Goal: Transaction & Acquisition: Purchase product/service

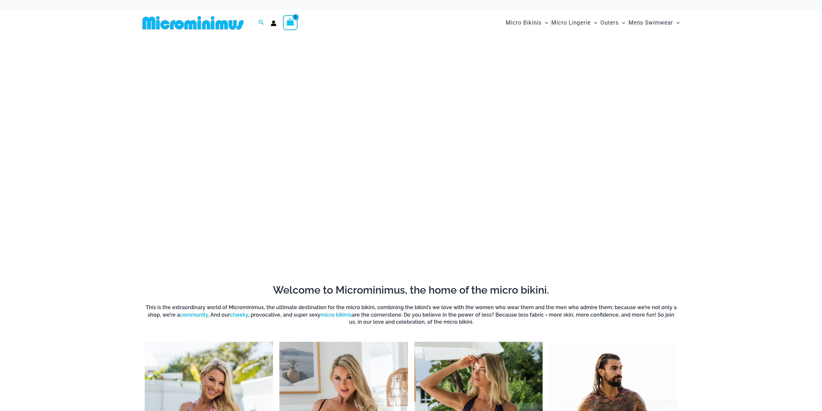
scroll to position [82, 0]
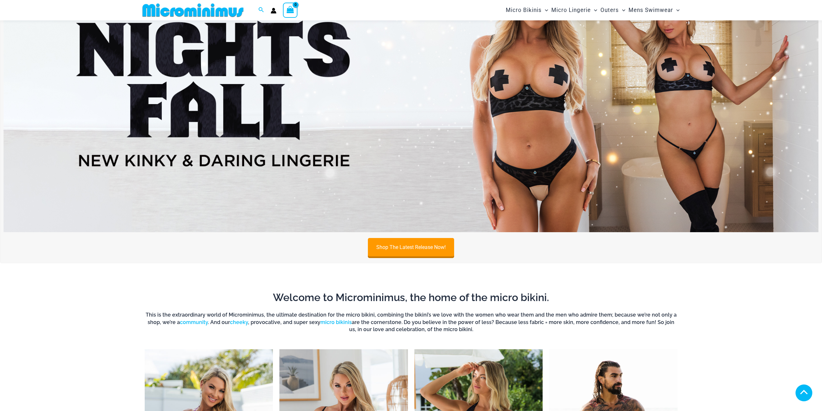
type input "**********"
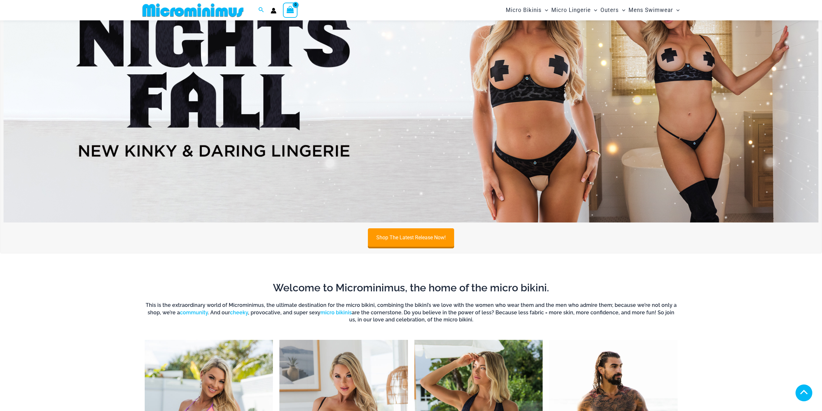
scroll to position [246, 0]
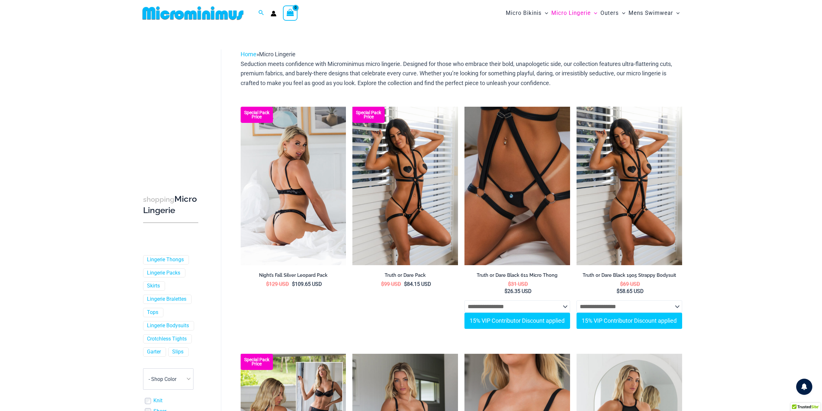
type input "**********"
click at [287, 212] on img at bounding box center [294, 186] width 106 height 158
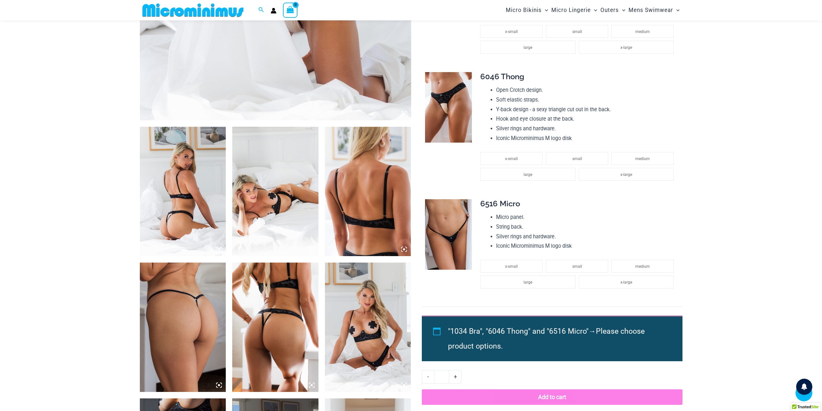
scroll to position [340, 0]
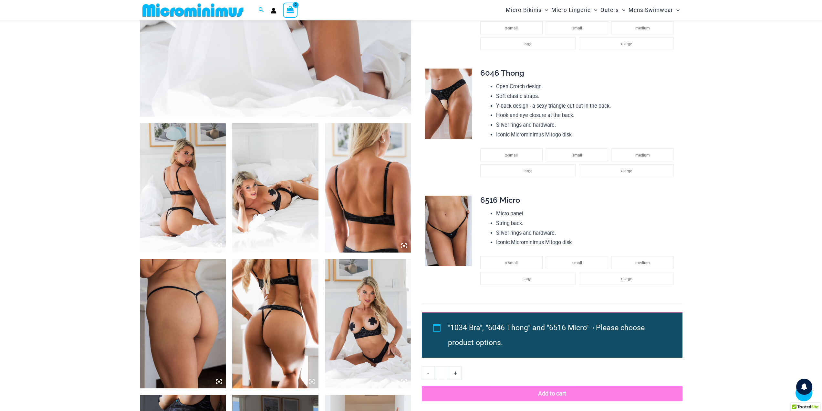
type input "**********"
click at [171, 204] on img at bounding box center [183, 187] width 86 height 129
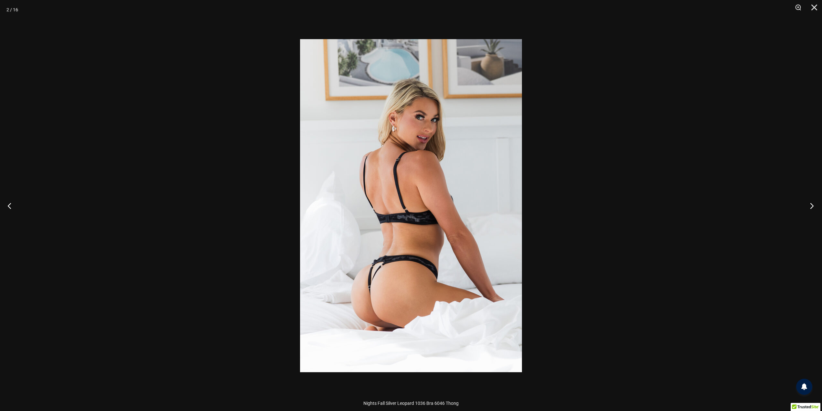
click at [810, 205] on button "Next" at bounding box center [810, 205] width 24 height 32
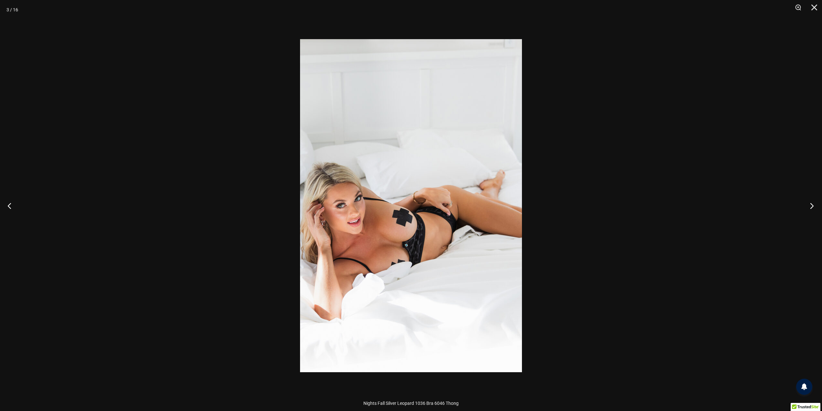
click at [810, 205] on button "Next" at bounding box center [810, 205] width 24 height 32
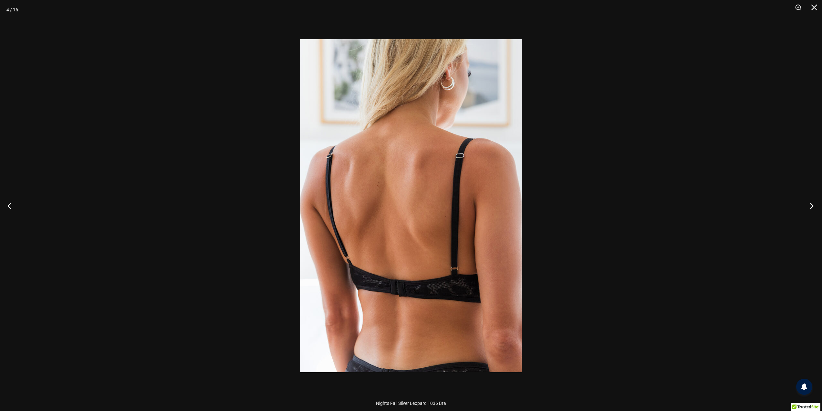
click at [810, 205] on button "Next" at bounding box center [810, 205] width 24 height 32
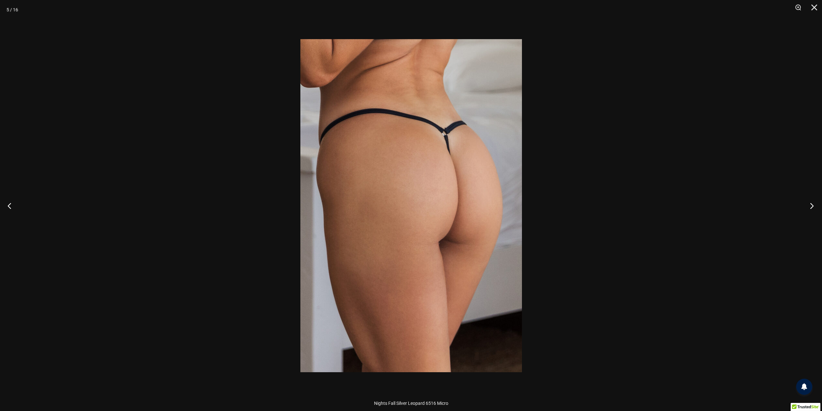
click at [810, 205] on button "Next" at bounding box center [810, 205] width 24 height 32
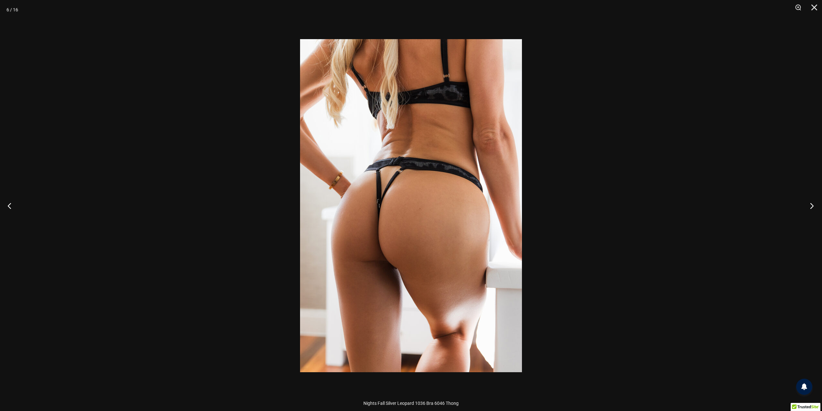
click at [810, 205] on button "Next" at bounding box center [810, 205] width 24 height 32
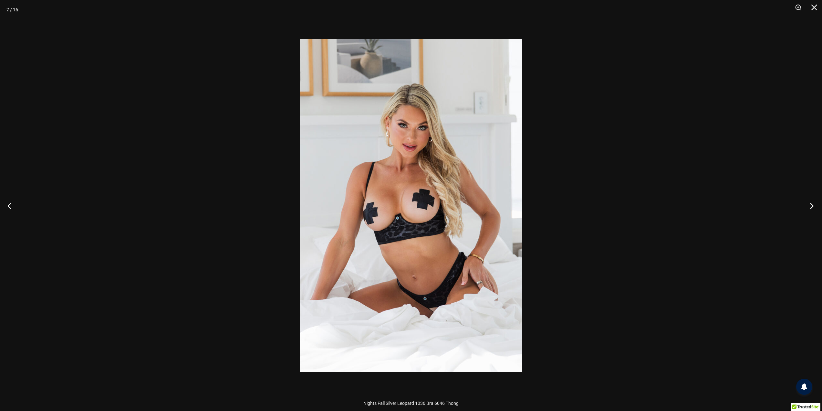
click at [810, 205] on button "Next" at bounding box center [810, 205] width 24 height 32
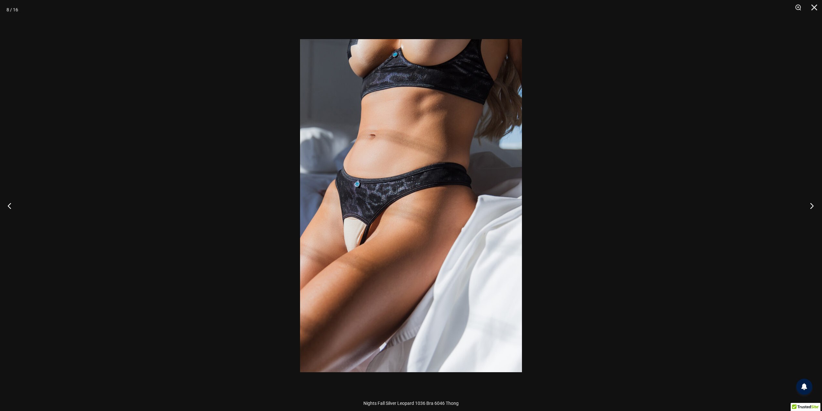
click at [810, 205] on button "Next" at bounding box center [810, 205] width 24 height 32
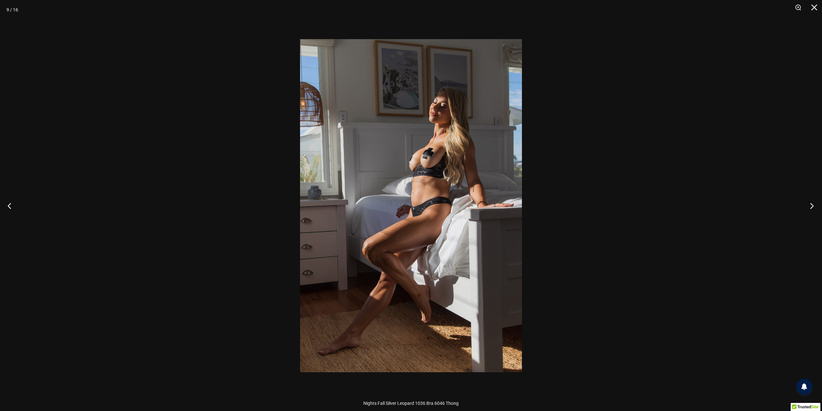
click at [810, 205] on button "Next" at bounding box center [810, 205] width 24 height 32
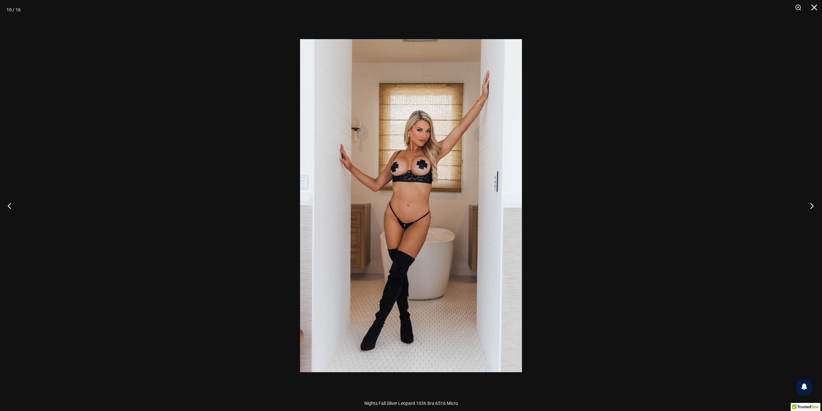
click at [810, 205] on button "Next" at bounding box center [810, 205] width 24 height 32
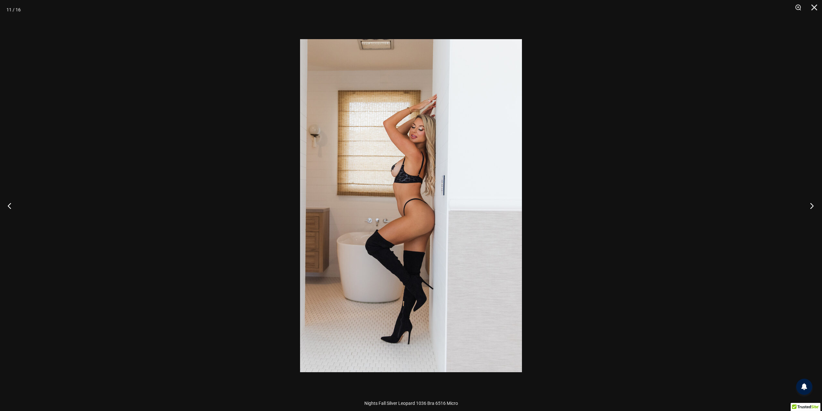
click at [810, 205] on button "Next" at bounding box center [810, 205] width 24 height 32
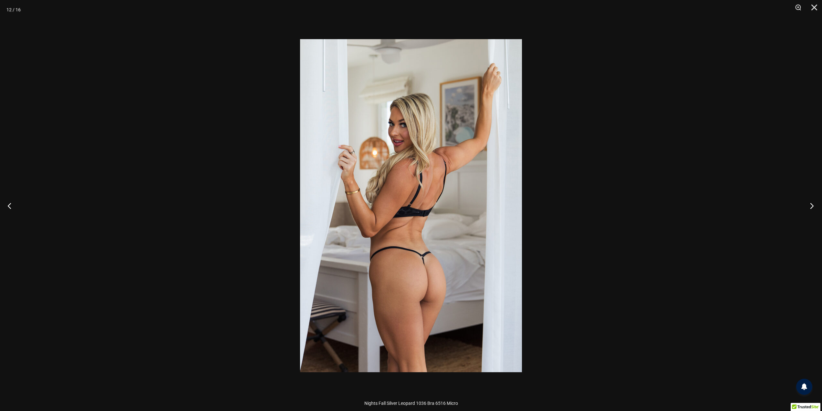
click at [810, 205] on button "Next" at bounding box center [810, 205] width 24 height 32
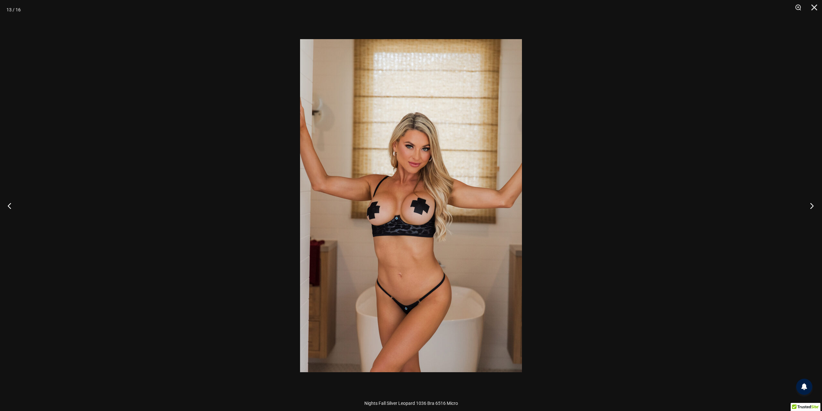
click at [810, 205] on button "Next" at bounding box center [810, 205] width 24 height 32
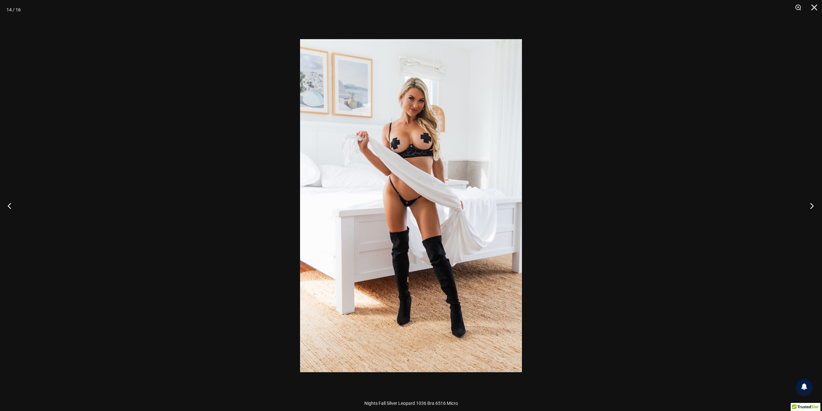
click at [810, 205] on button "Next" at bounding box center [810, 205] width 24 height 32
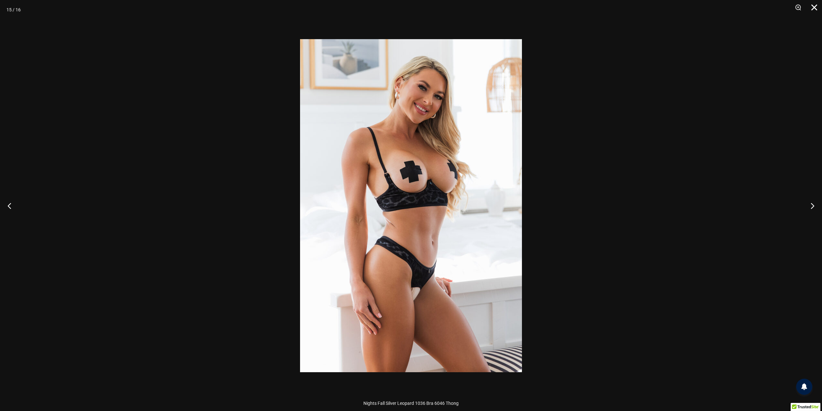
click at [818, 7] on button "Close" at bounding box center [812, 9] width 16 height 19
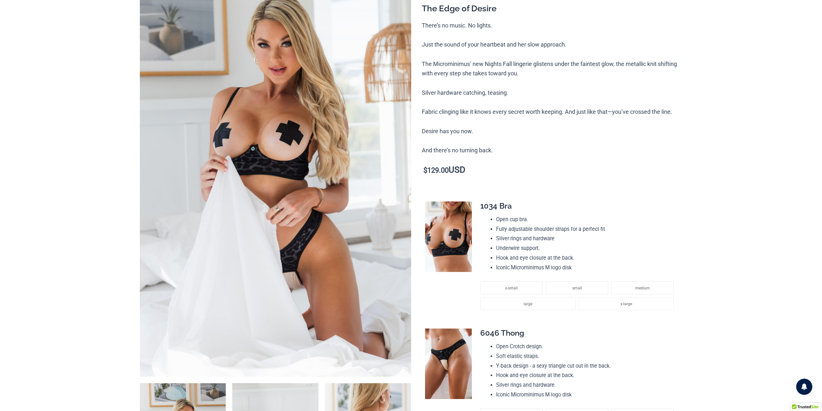
scroll to position [0, 0]
